Goal: Check status: Check status

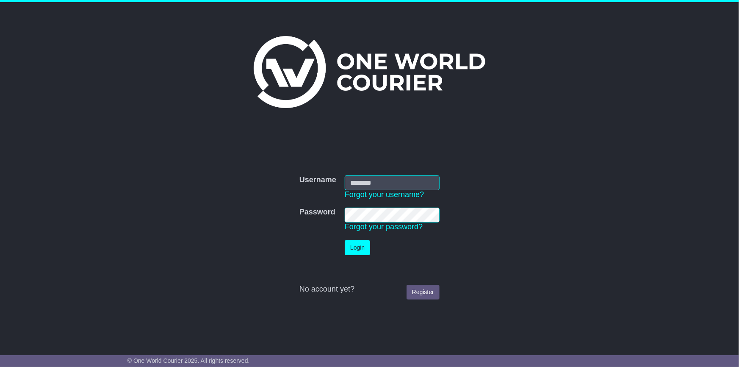
type input "**********"
click at [360, 166] on button "Login" at bounding box center [357, 247] width 25 height 15
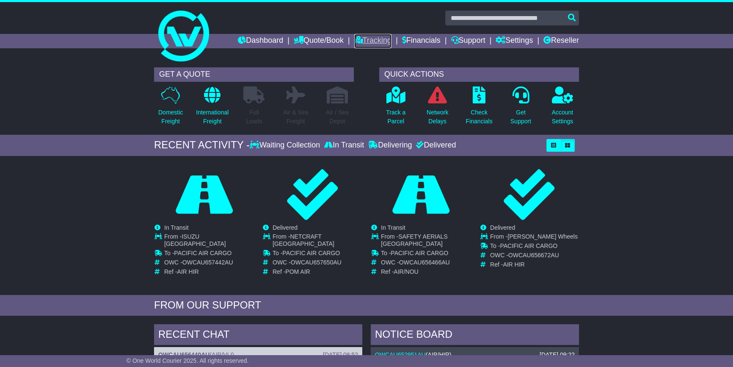
click at [371, 40] on link "Tracking" at bounding box center [372, 41] width 37 height 14
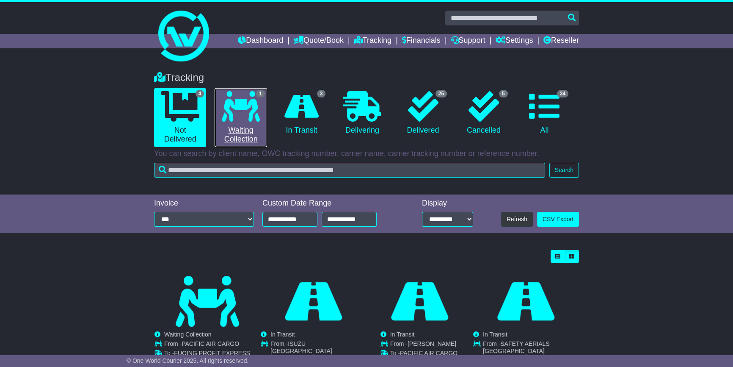
click at [244, 136] on link "1 Waiting Collection" at bounding box center [241, 117] width 52 height 59
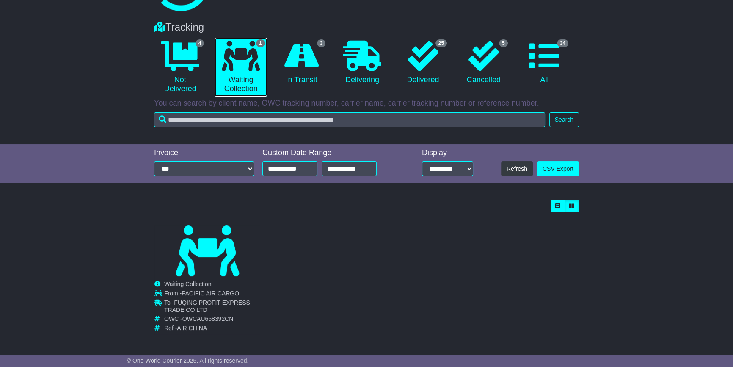
scroll to position [51, 0]
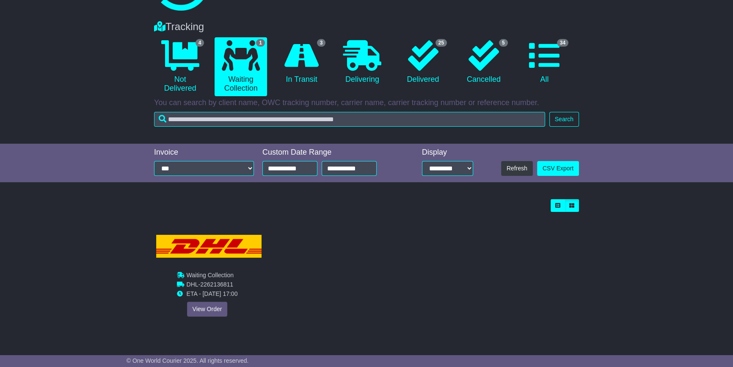
click at [199, 306] on div "Cancelled Waiting Collection In Transit ToBeCollected PACIFIC AIR CARGO" at bounding box center [207, 279] width 105 height 108
click at [212, 305] on link "View Order" at bounding box center [207, 309] width 41 height 15
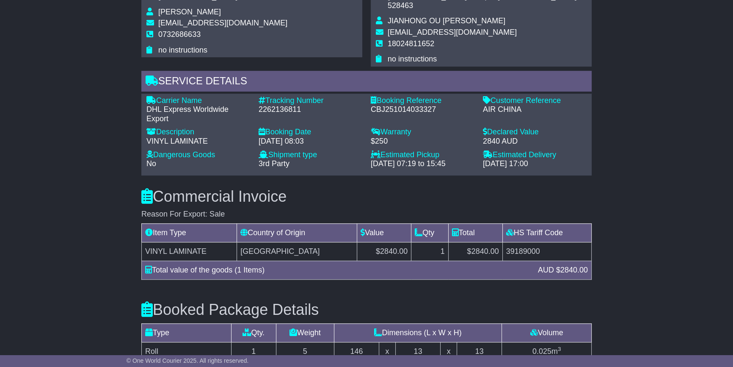
scroll to position [600, 0]
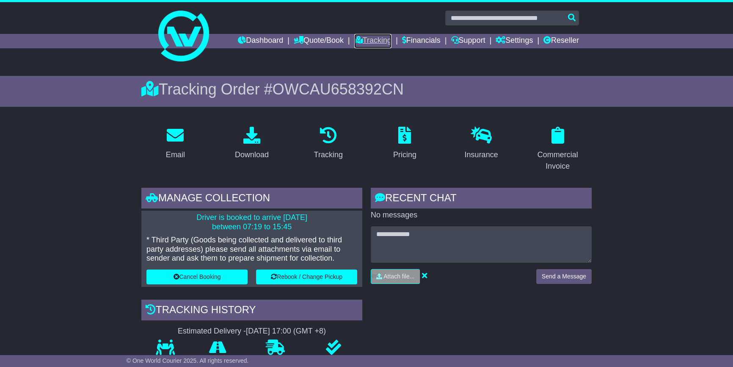
click at [360, 39] on link "Tracking" at bounding box center [372, 41] width 37 height 14
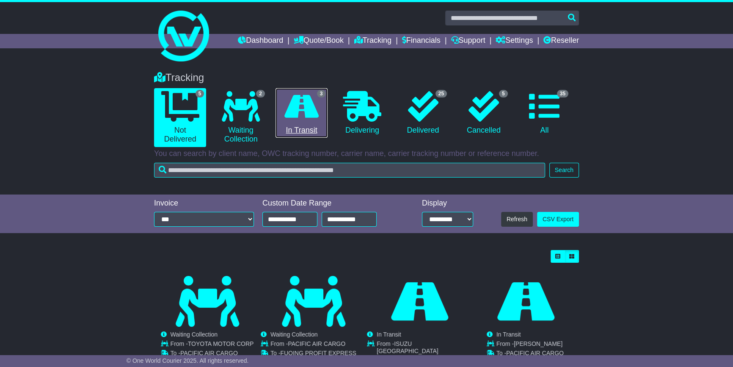
click at [298, 131] on link "3 In Transit" at bounding box center [302, 113] width 52 height 50
